Goal: Task Accomplishment & Management: Manage account settings

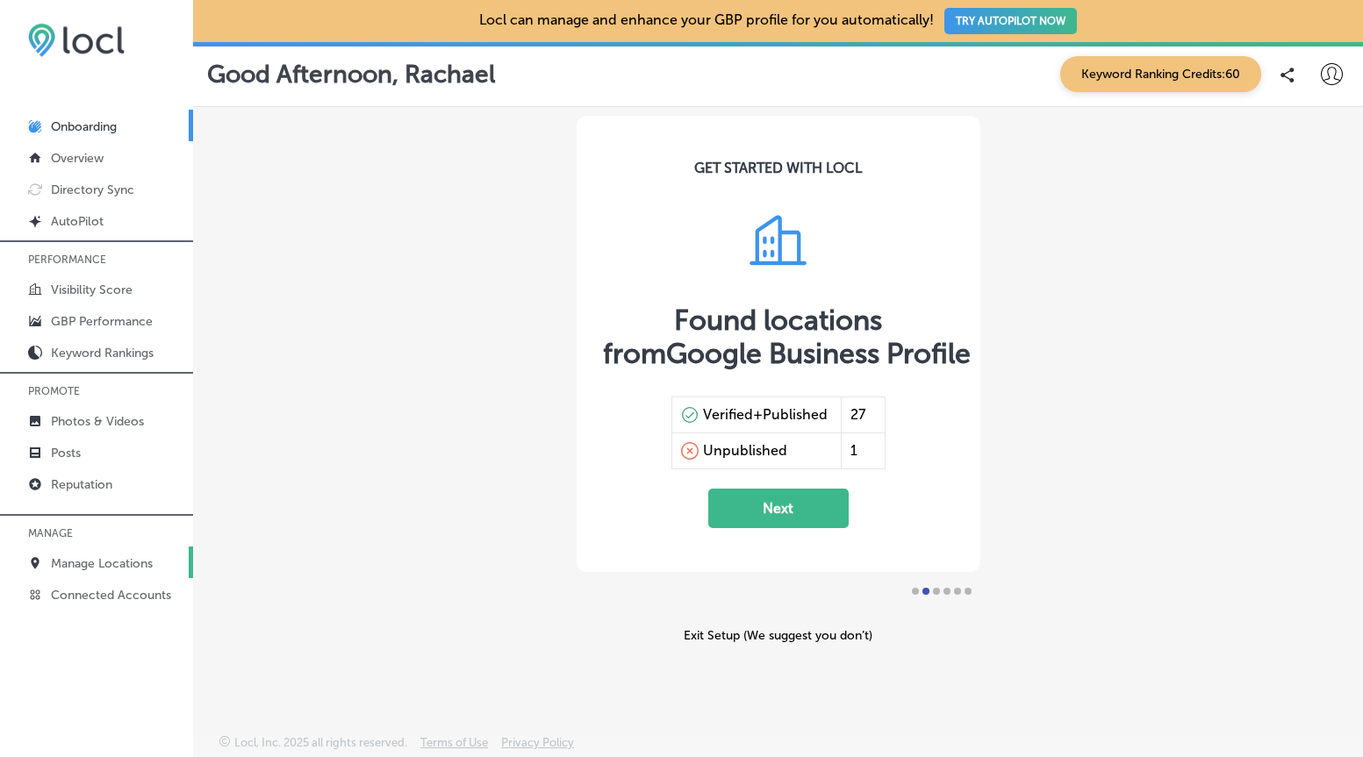
click at [79, 563] on p "Manage Locations" at bounding box center [102, 563] width 102 height 15
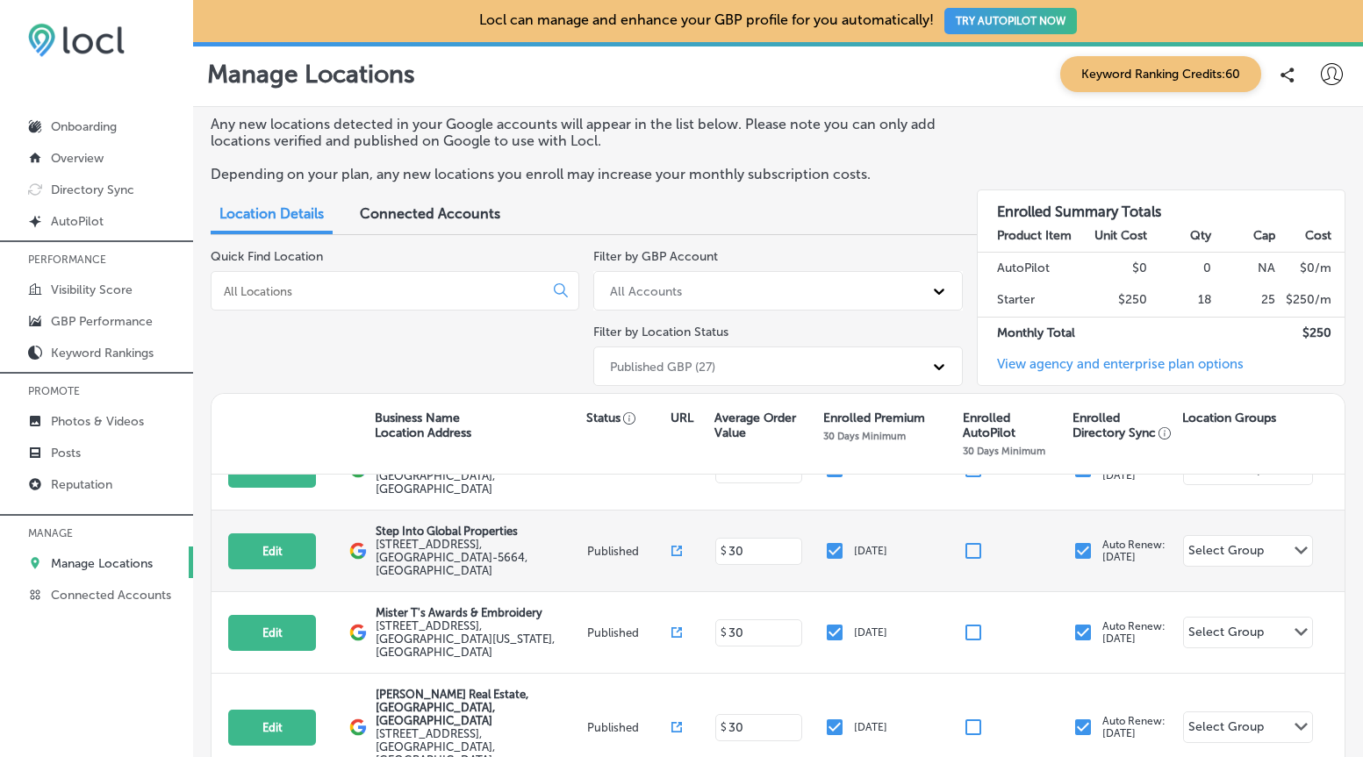
scroll to position [28, 0]
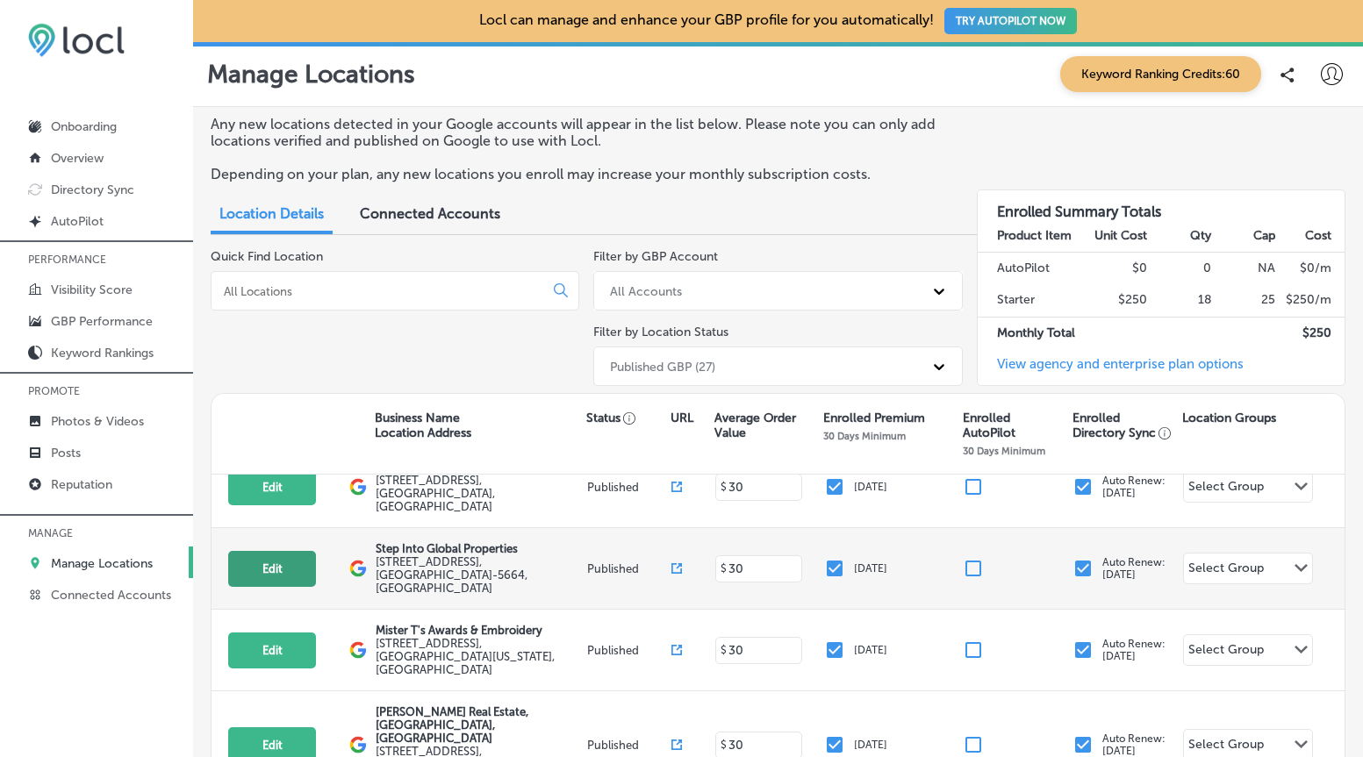
click at [293, 552] on button "Edit" at bounding box center [272, 569] width 88 height 36
select select "US"
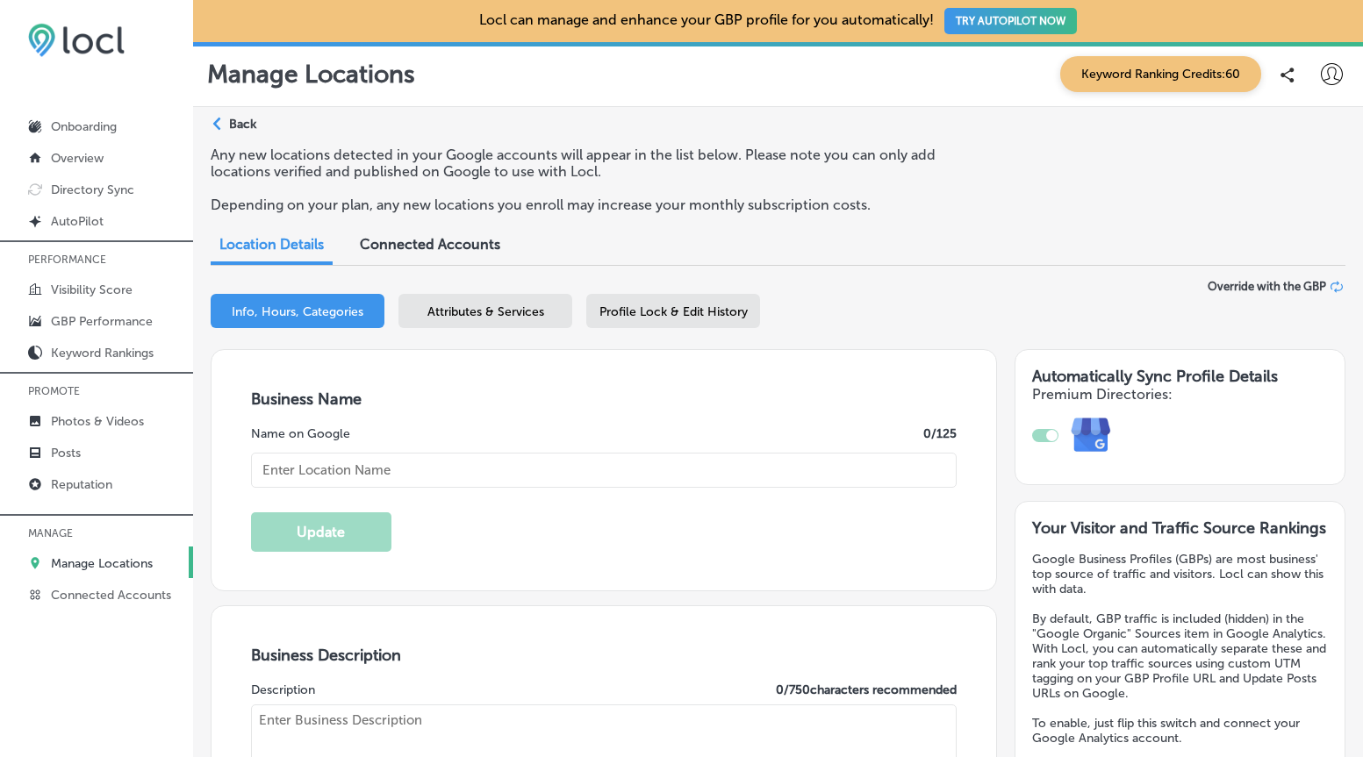
type textarea "Step Into Global Properties is your premier destination for luxury and investme…"
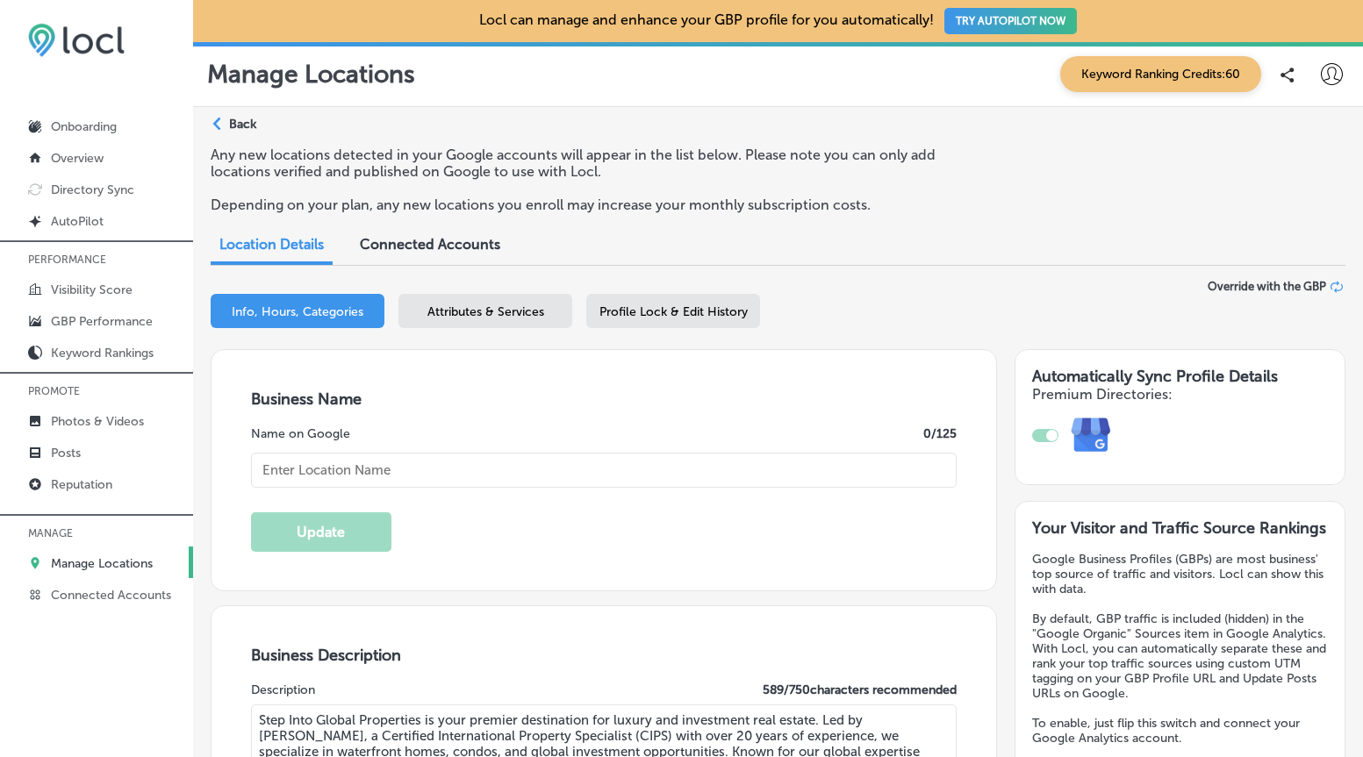
type textarea "Step Into Global Properties is your premier destination for luxury and investme…"
type input "[STREET_ADDRESS]"
type input "Suite #124"
type input "Bellingham"
type input "98226-5664"
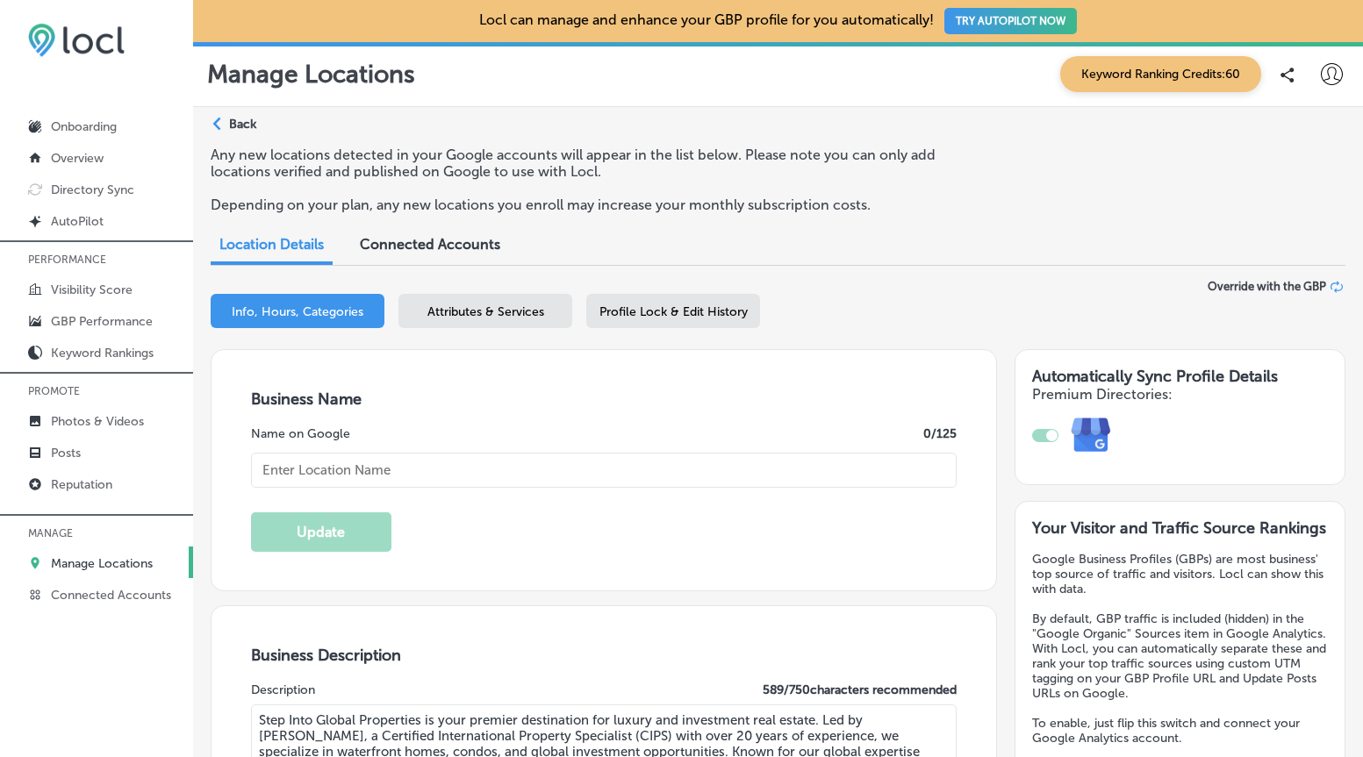
type input "US"
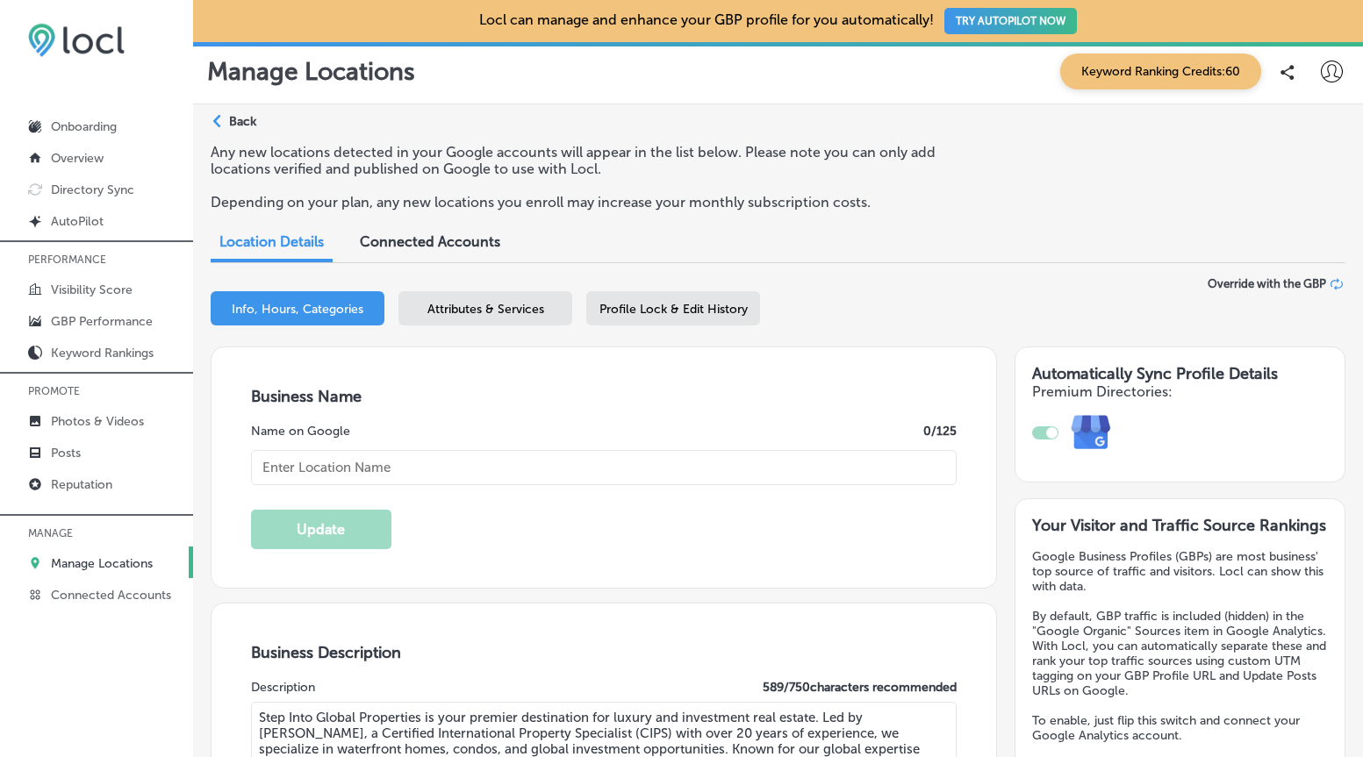
type input "[URL][DOMAIN_NAME]"
checkbox input "true"
type input "Step Into Global Properties"
type input "[PHONE_NUMBER]"
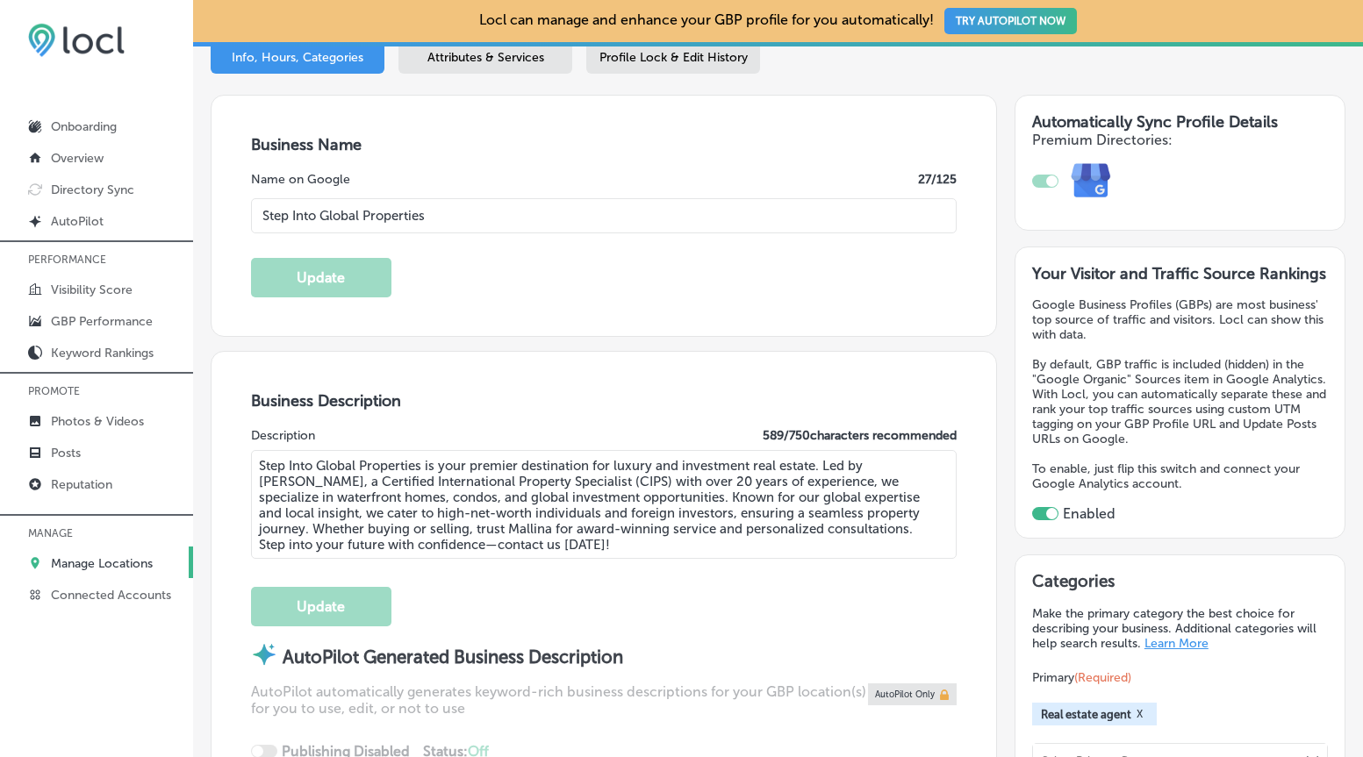
scroll to position [278, 0]
